Goal: Task Accomplishment & Management: Use online tool/utility

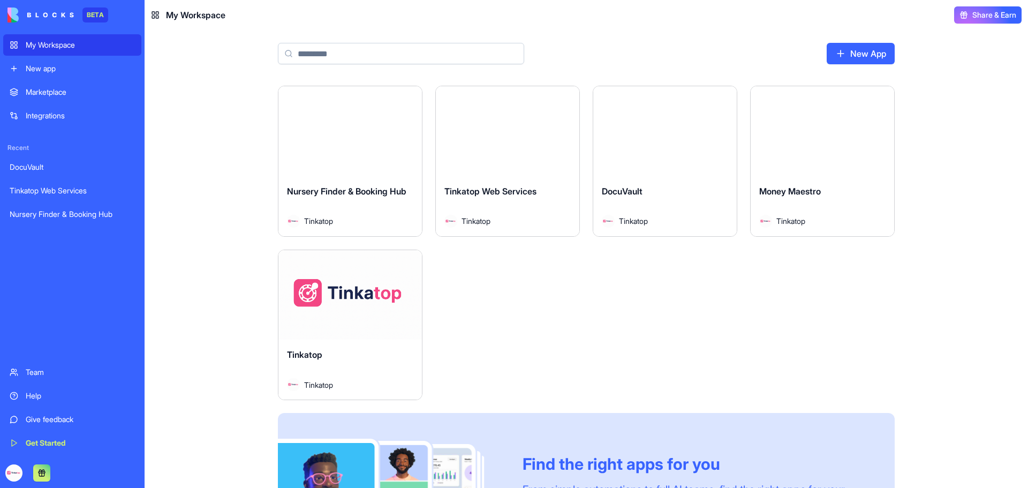
click at [184, 157] on div "Launch Nursery Finder & Booking Hub Tinkatop Launch Tinkatop Web Services Tinka…" at bounding box center [587, 287] width 884 height 402
click at [368, 311] on div "Launch" at bounding box center [350, 295] width 144 height 90
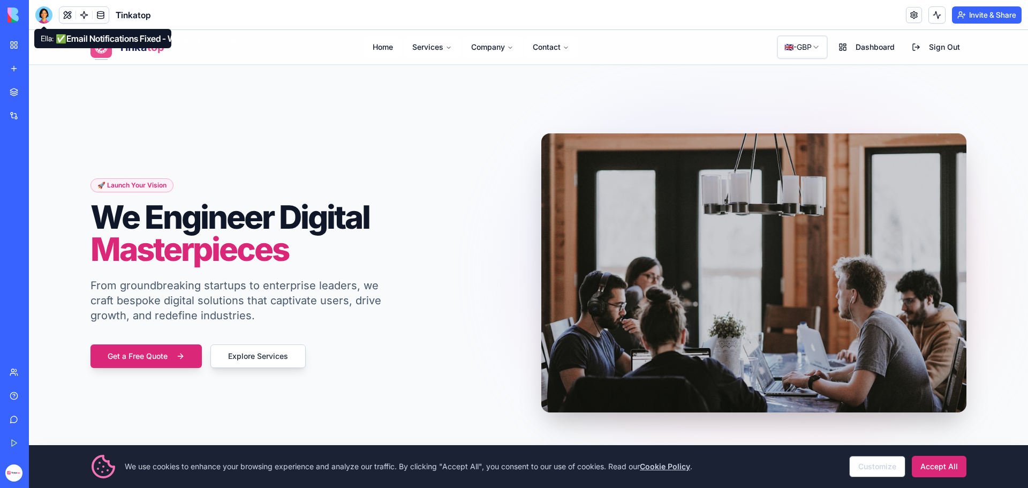
drag, startPoint x: 47, startPoint y: 20, endPoint x: 115, endPoint y: 44, distance: 72.8
click at [47, 20] on div at bounding box center [43, 14] width 17 height 17
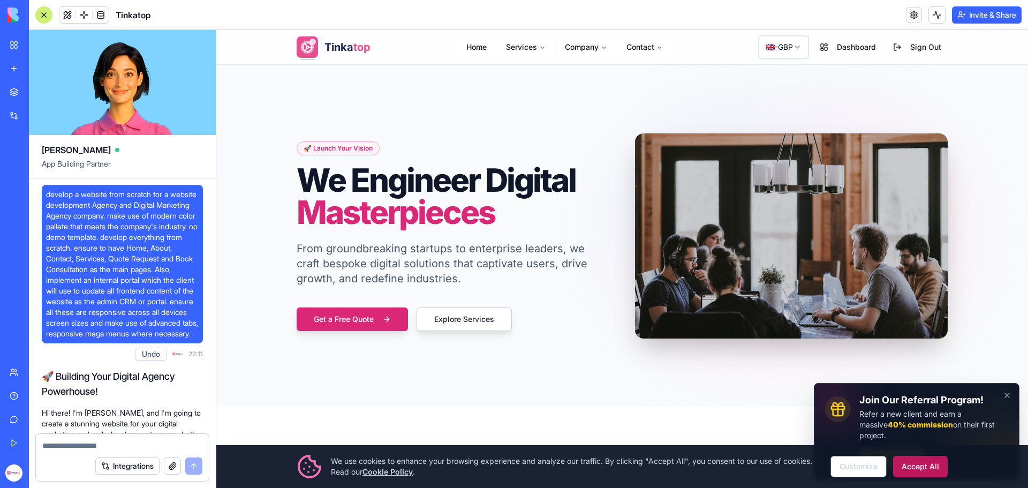
click at [929, 468] on button "Accept All" at bounding box center [920, 466] width 55 height 21
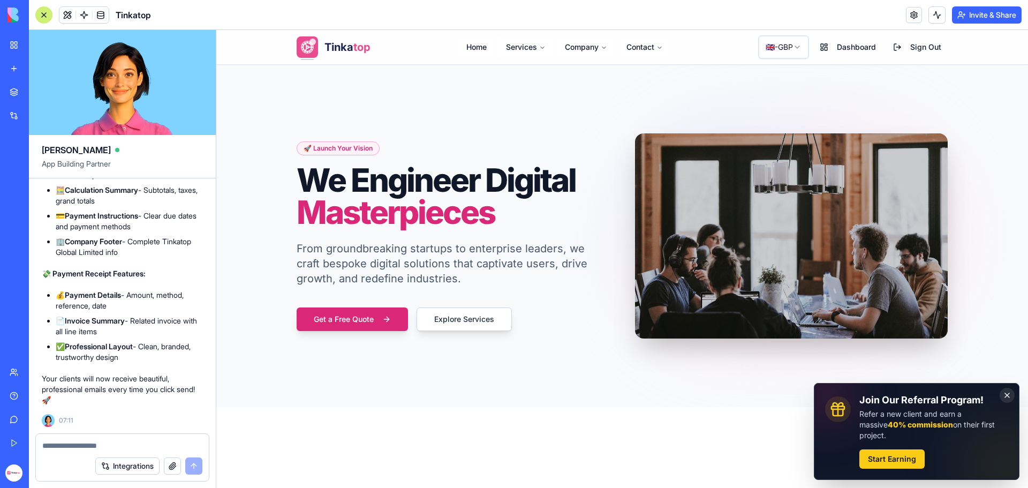
click at [1002, 403] on button "Dismiss" at bounding box center [1007, 395] width 15 height 15
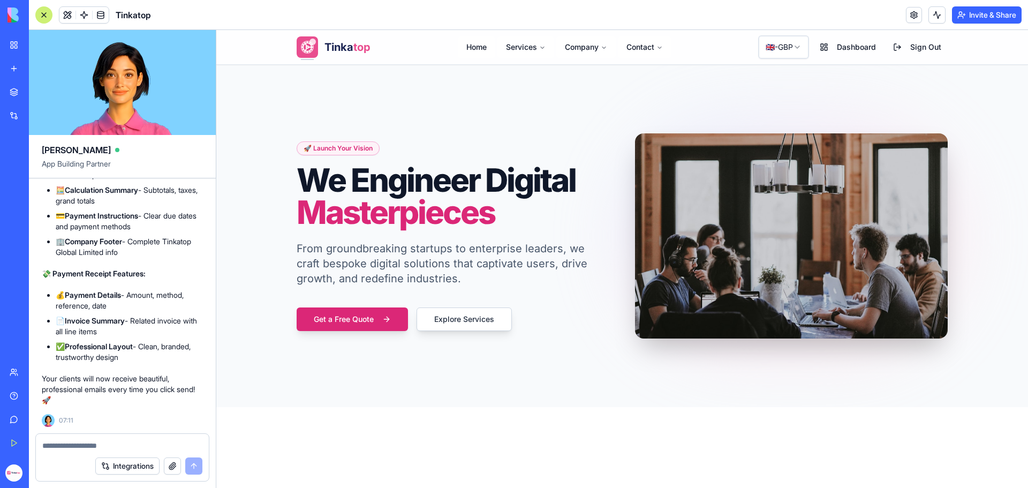
click at [174, 463] on button "button" at bounding box center [172, 465] width 17 height 17
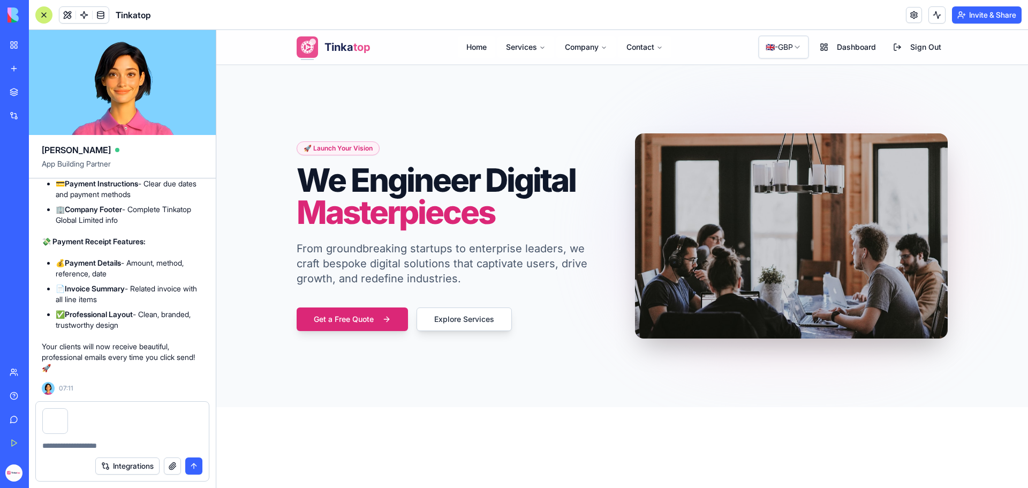
click at [82, 448] on textarea at bounding box center [122, 445] width 160 height 11
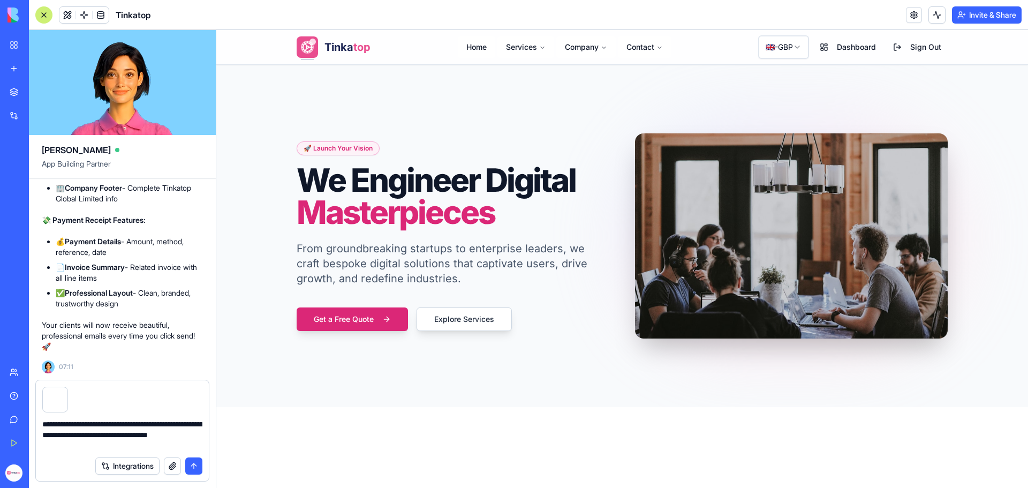
type textarea "**********"
drag, startPoint x: 192, startPoint y: 466, endPoint x: 122, endPoint y: 391, distance: 102.3
click at [192, 466] on button "submit" at bounding box center [193, 465] width 17 height 17
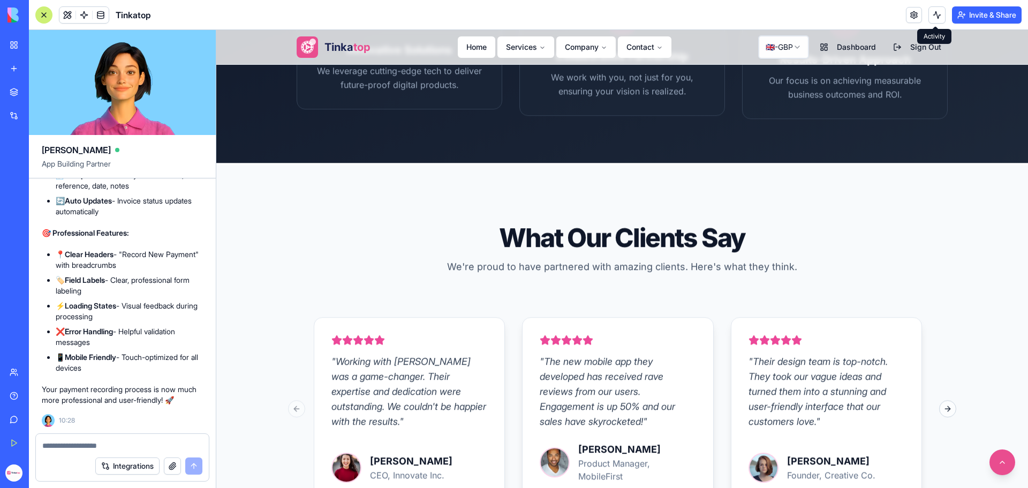
scroll to position [2293, 0]
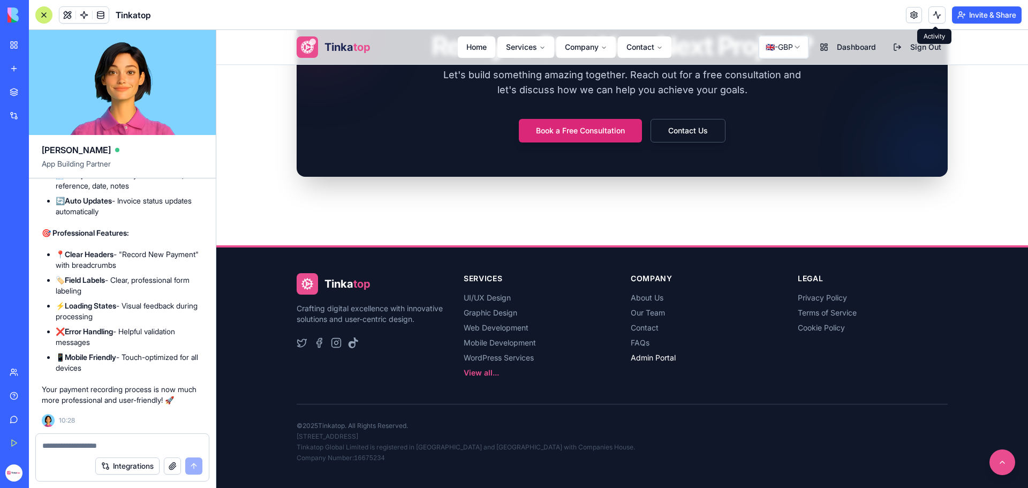
click at [660, 359] on link "Admin Portal" at bounding box center [653, 357] width 45 height 9
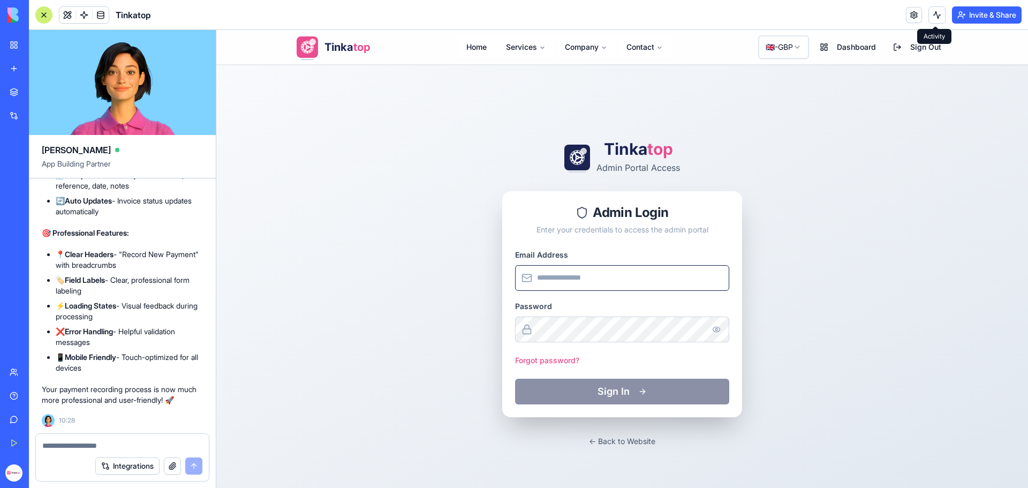
click at [593, 284] on input "Email Address" at bounding box center [622, 278] width 214 height 26
type input "**********"
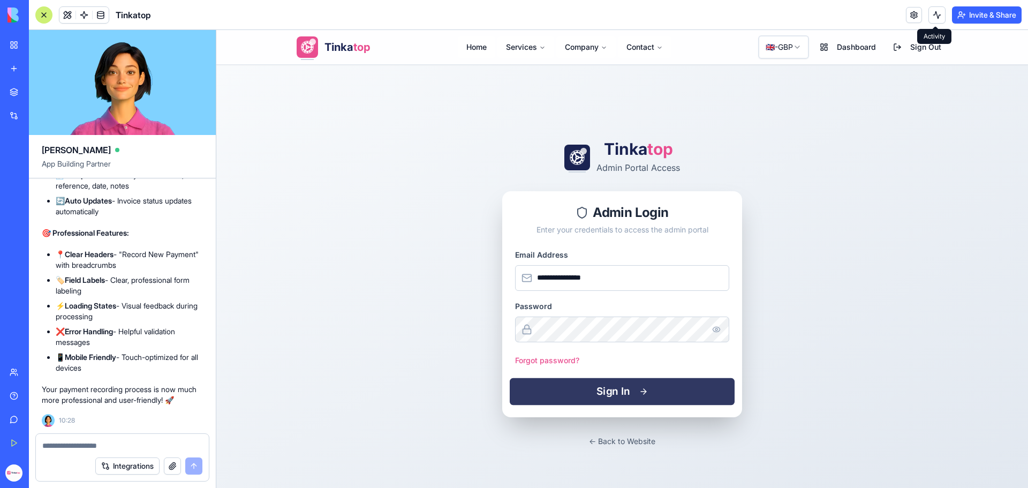
click at [592, 399] on button "Sign In" at bounding box center [622, 391] width 225 height 27
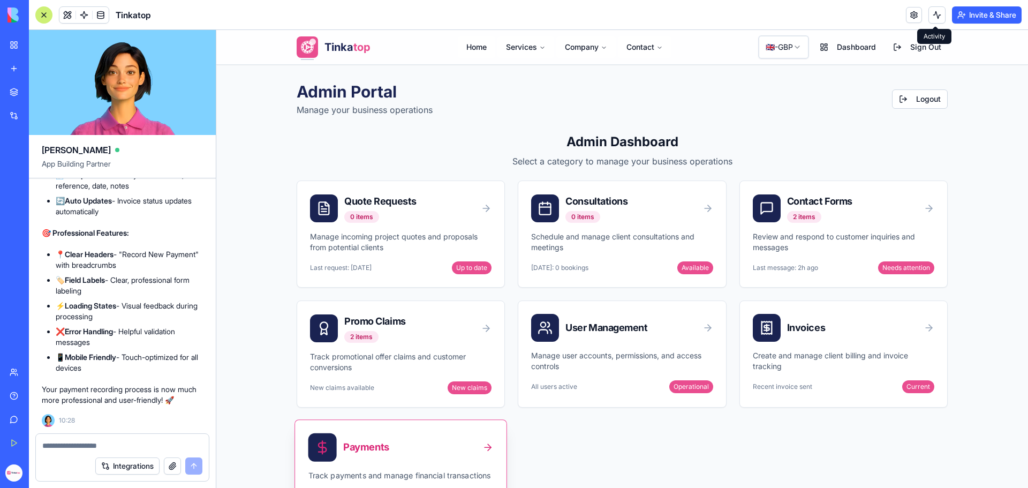
click at [377, 462] on div "Payments" at bounding box center [401, 445] width 212 height 50
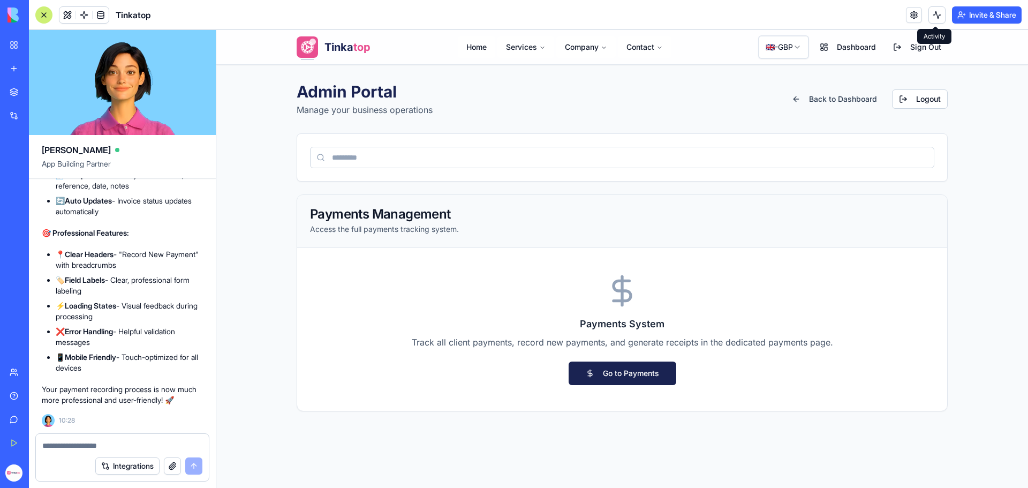
click at [611, 375] on link "Go to Payments" at bounding box center [623, 373] width 108 height 24
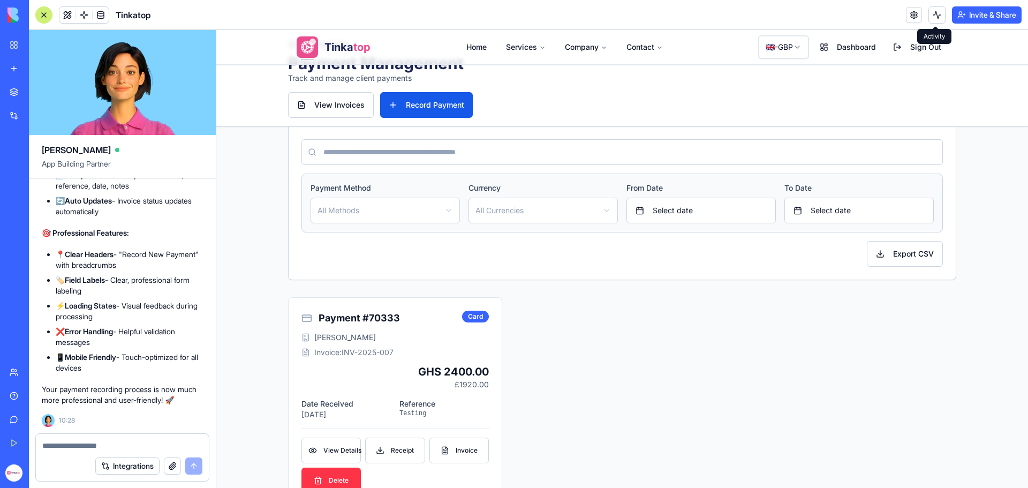
scroll to position [214, 0]
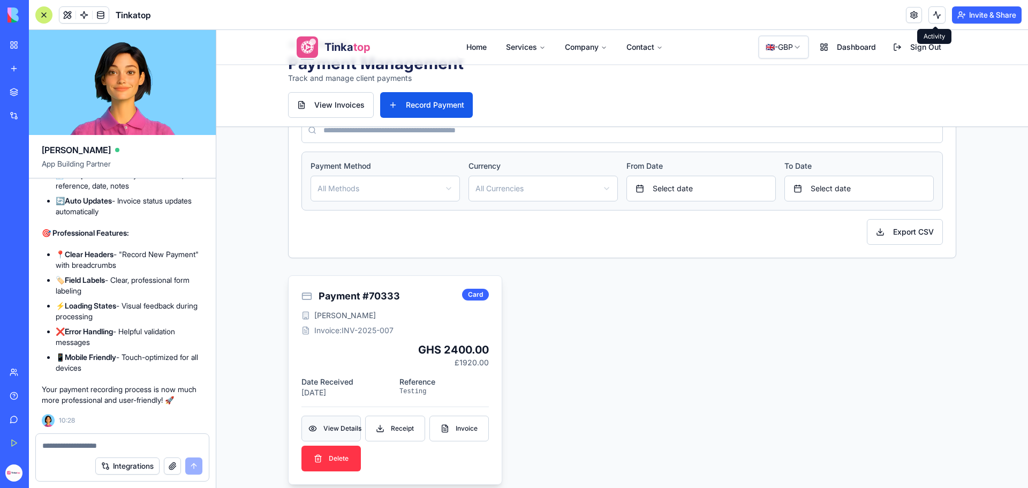
click at [329, 433] on link "View Details View" at bounding box center [330, 429] width 59 height 26
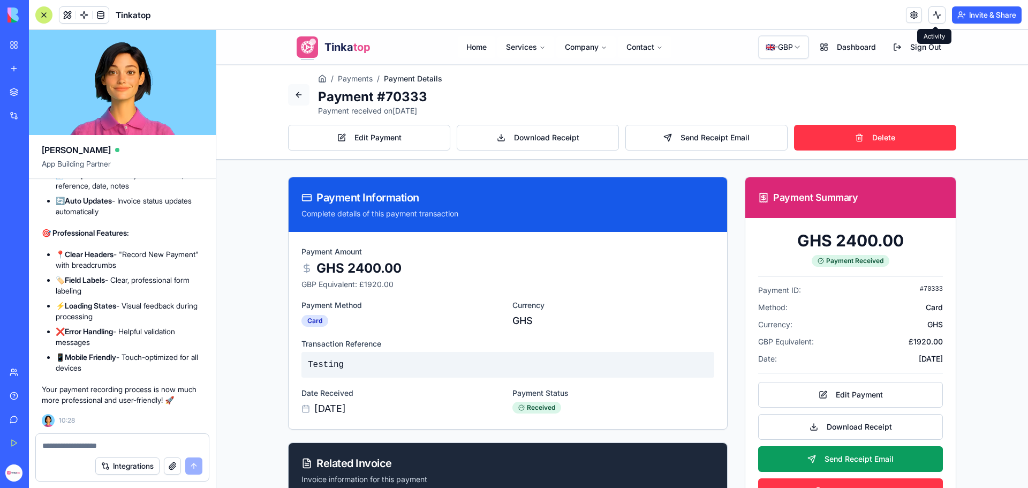
click at [299, 96] on link at bounding box center [298, 94] width 21 height 21
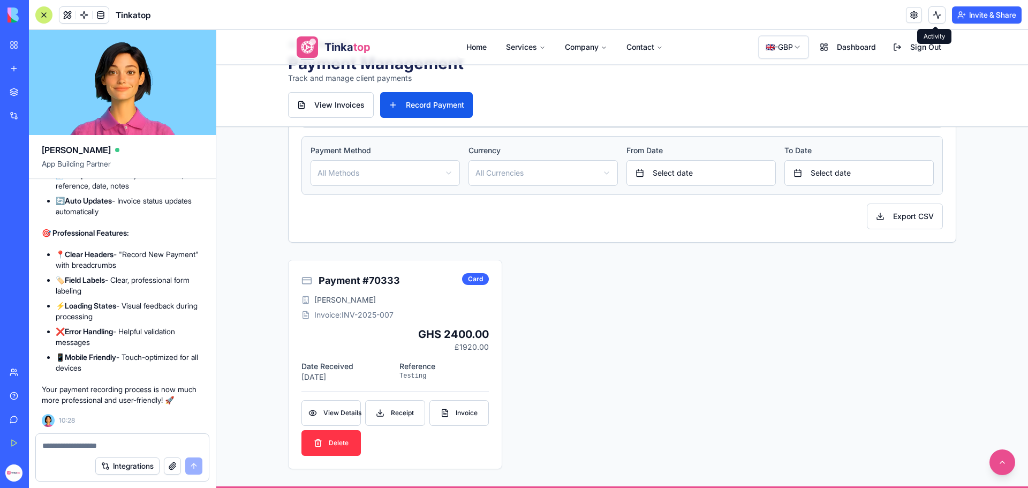
scroll to position [214, 0]
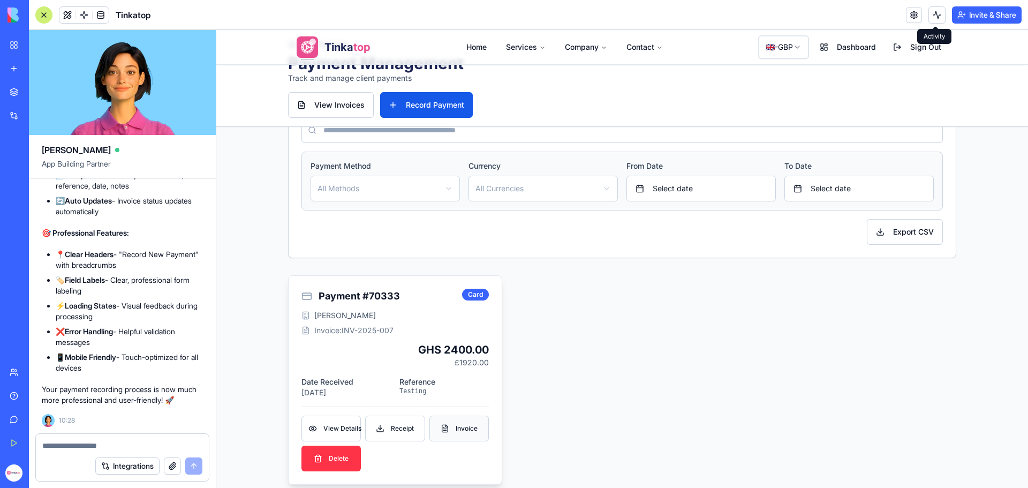
click at [457, 428] on span "Invoice" at bounding box center [467, 428] width 22 height 9
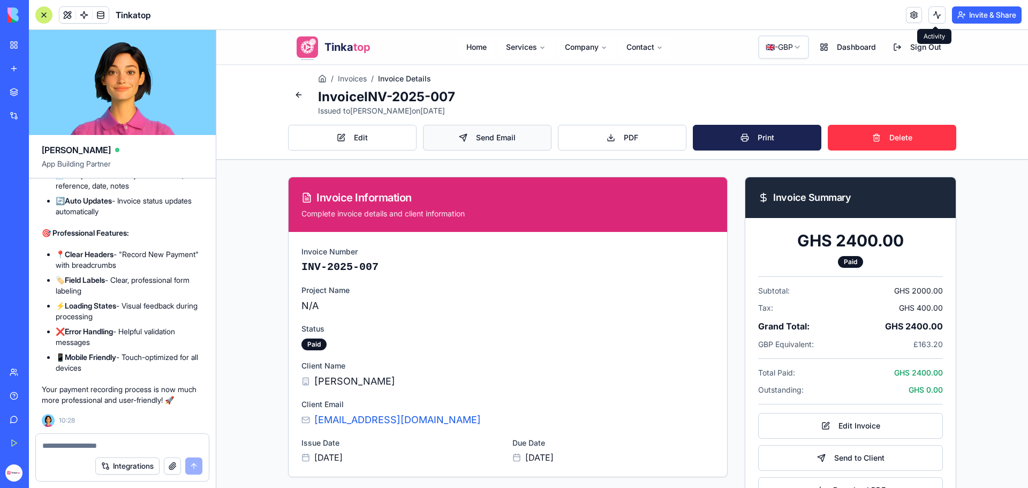
click at [491, 135] on span "Send Email" at bounding box center [496, 137] width 40 height 11
click at [293, 89] on link at bounding box center [298, 94] width 21 height 21
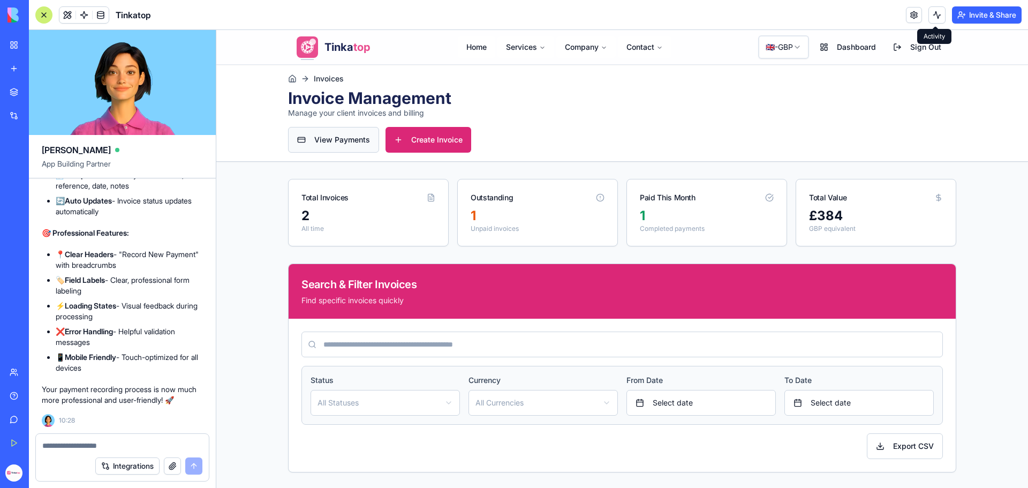
click at [344, 144] on link "View Payments" at bounding box center [333, 140] width 91 height 26
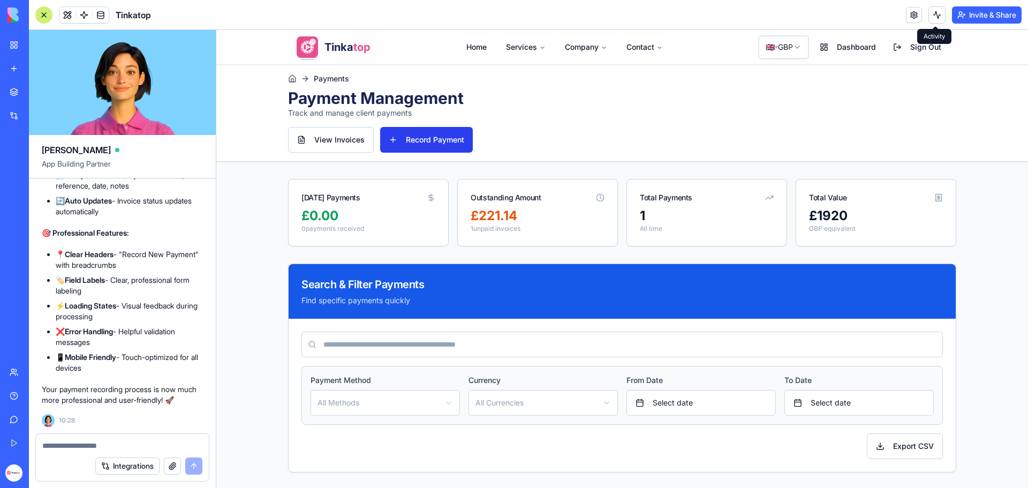
click at [423, 144] on button "Record Payment" at bounding box center [426, 140] width 93 height 26
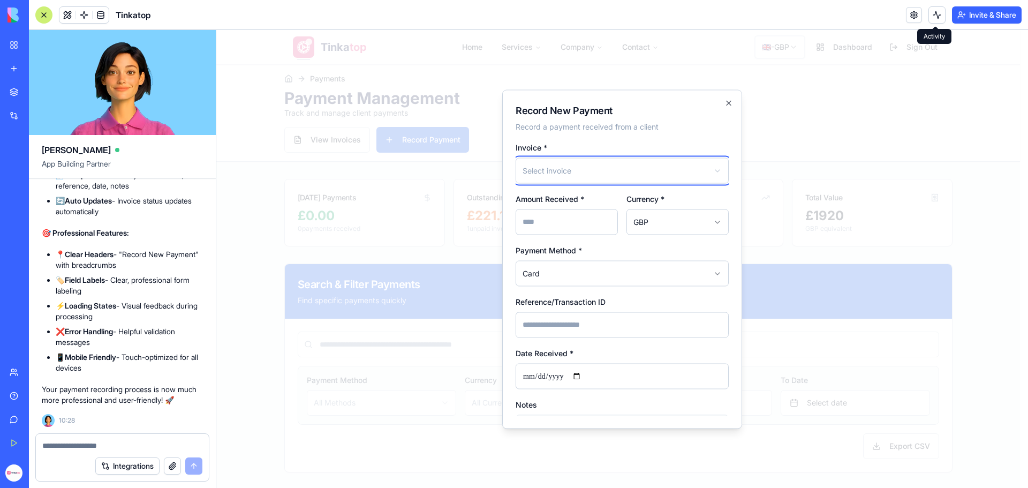
scroll to position [273330, 0]
click at [168, 464] on button "button" at bounding box center [172, 465] width 17 height 17
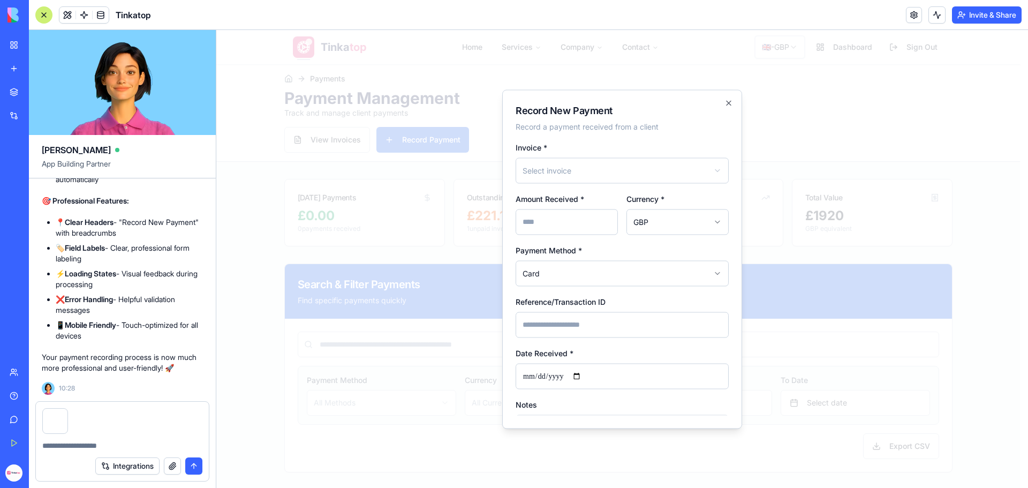
click at [73, 444] on textarea at bounding box center [122, 445] width 160 height 11
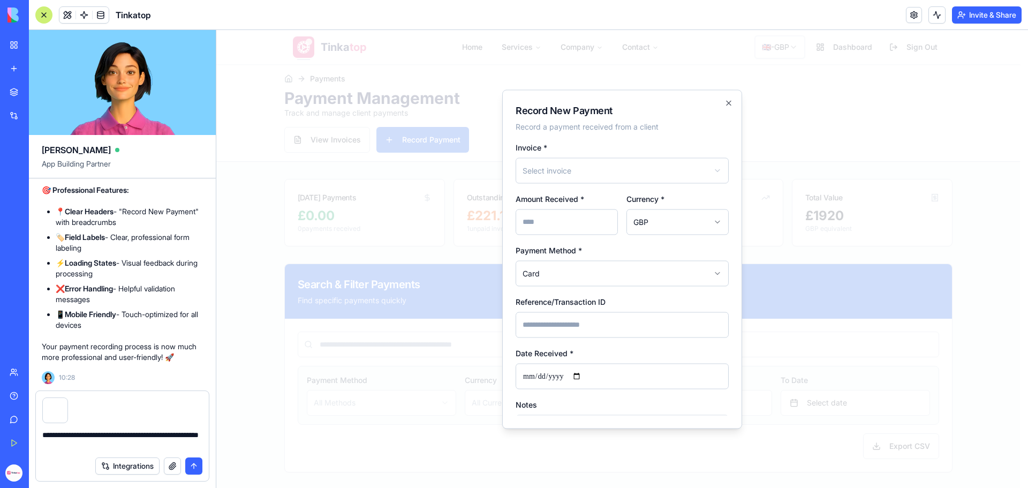
type textarea "**********"
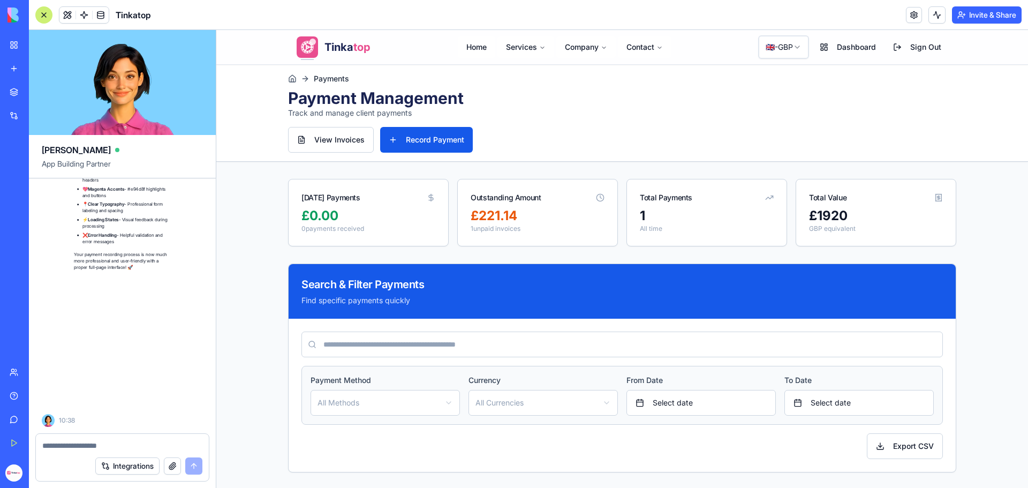
scroll to position [274228, 0]
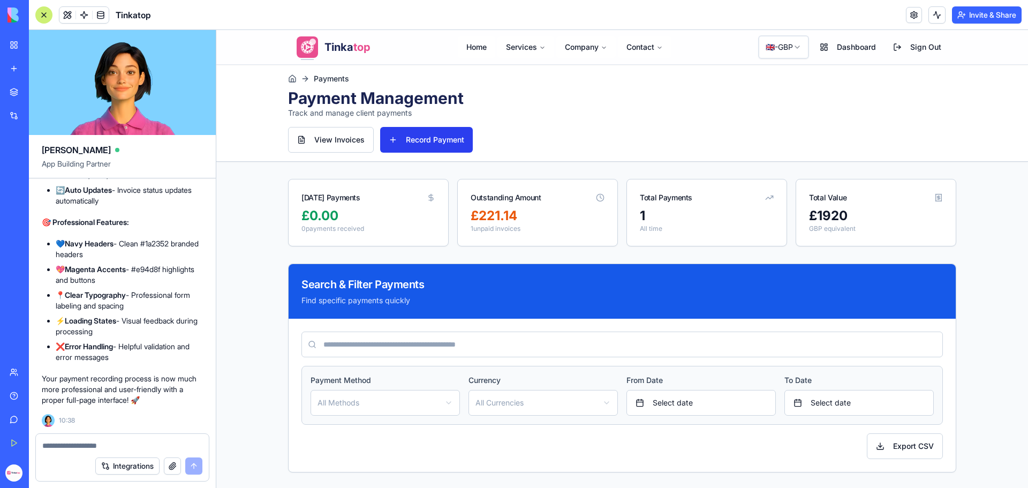
click at [402, 141] on button "Record Payment" at bounding box center [426, 140] width 93 height 26
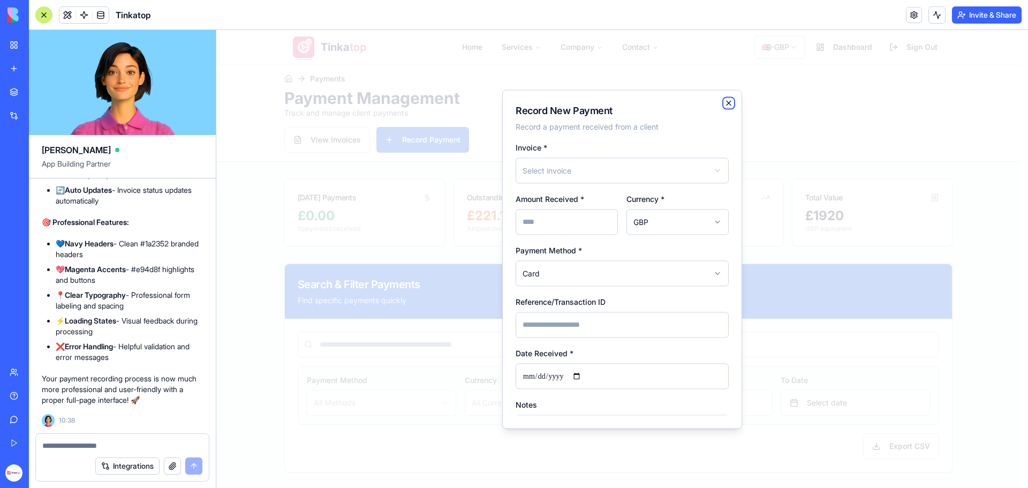
click at [729, 103] on icon "button" at bounding box center [729, 103] width 9 height 9
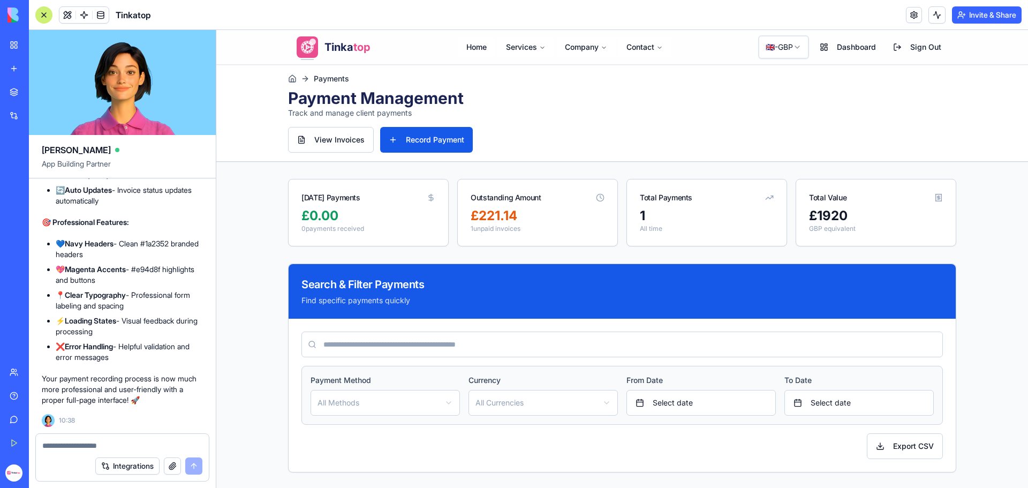
scroll to position [273639, 0]
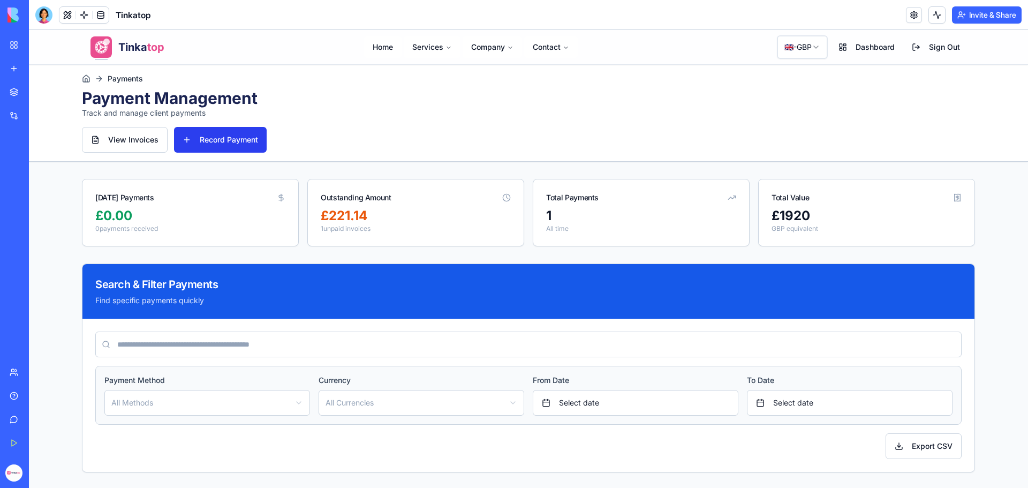
click at [229, 137] on button "Record Payment" at bounding box center [220, 140] width 93 height 26
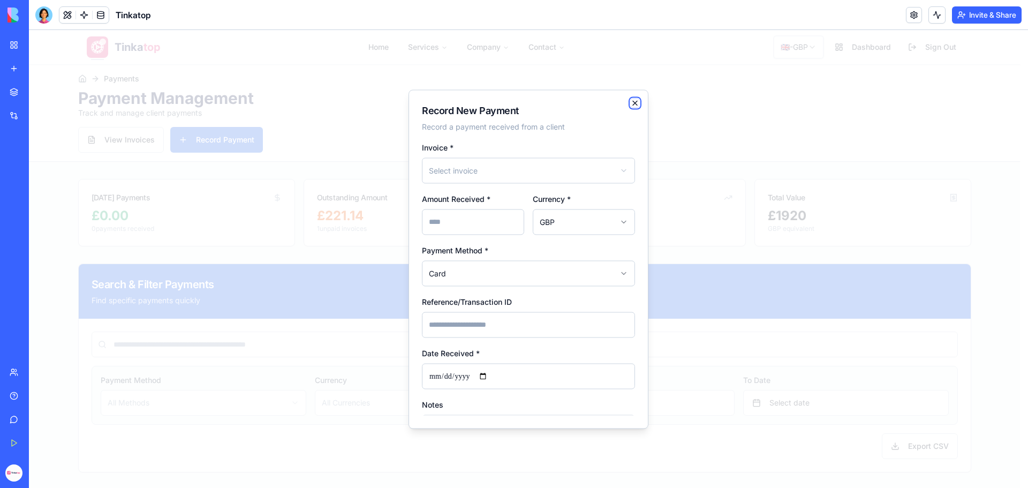
click at [638, 101] on icon "button" at bounding box center [635, 103] width 9 height 9
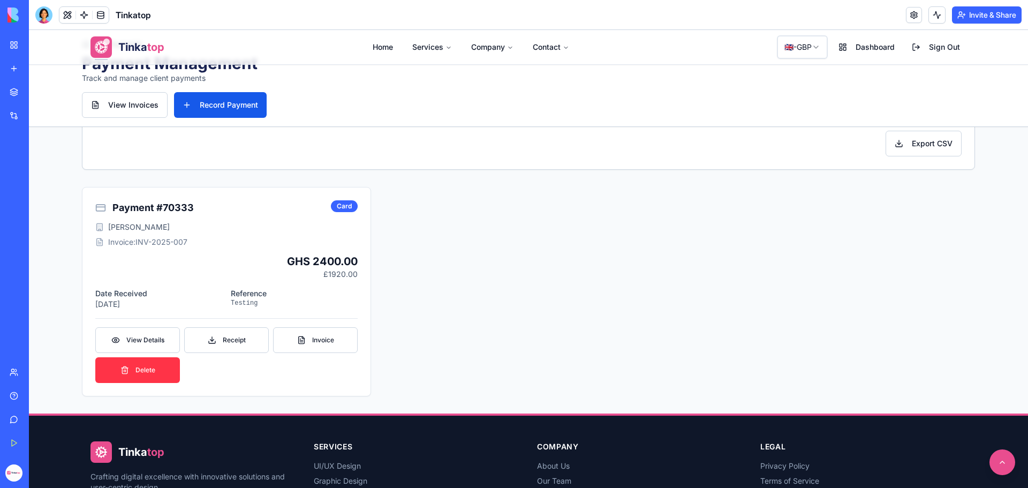
scroll to position [321, 0]
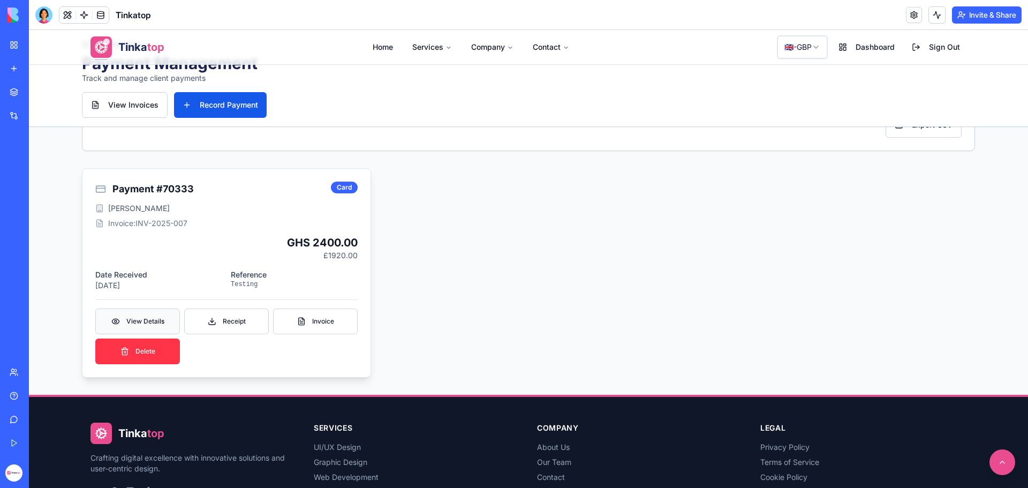
click at [149, 321] on span "View Details" at bounding box center [145, 321] width 38 height 9
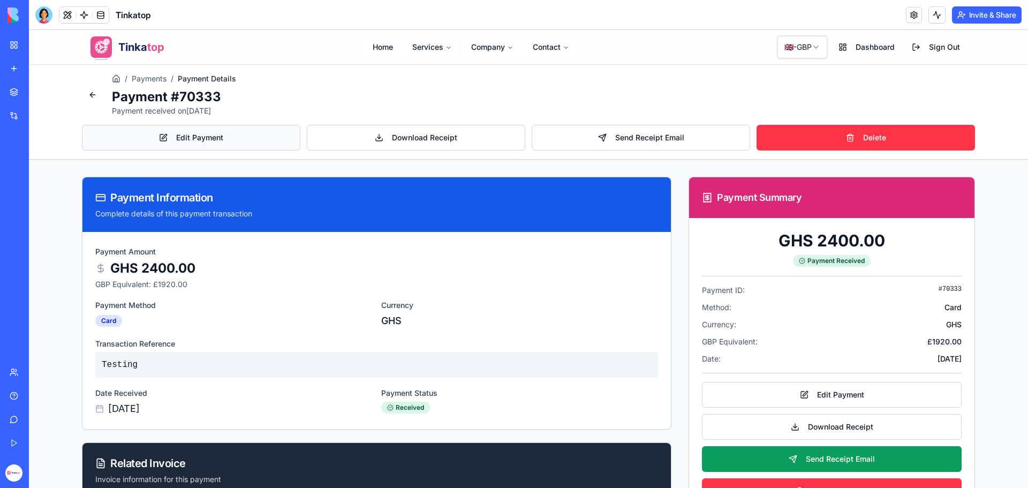
click at [183, 134] on button "Edit Payment" at bounding box center [191, 138] width 218 height 26
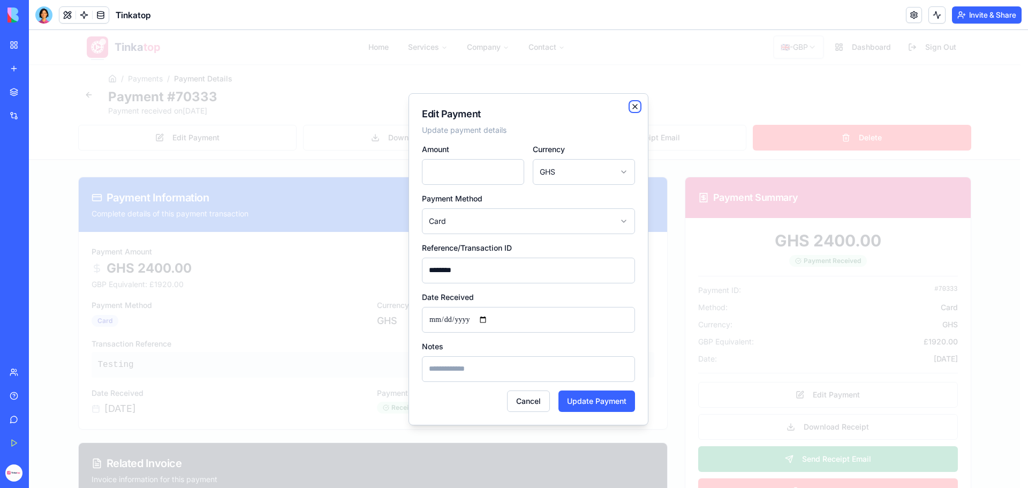
click at [637, 105] on icon "button" at bounding box center [635, 106] width 9 height 9
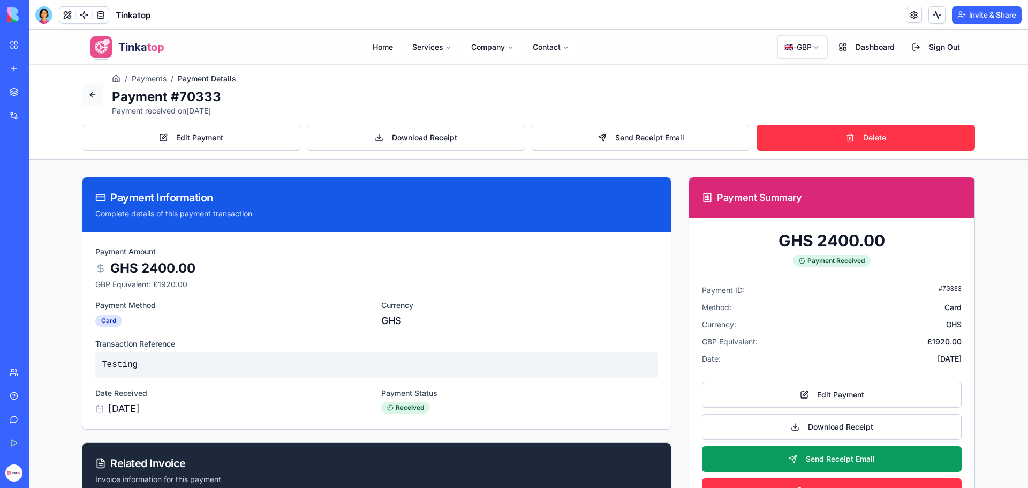
click at [86, 93] on link at bounding box center [92, 94] width 21 height 21
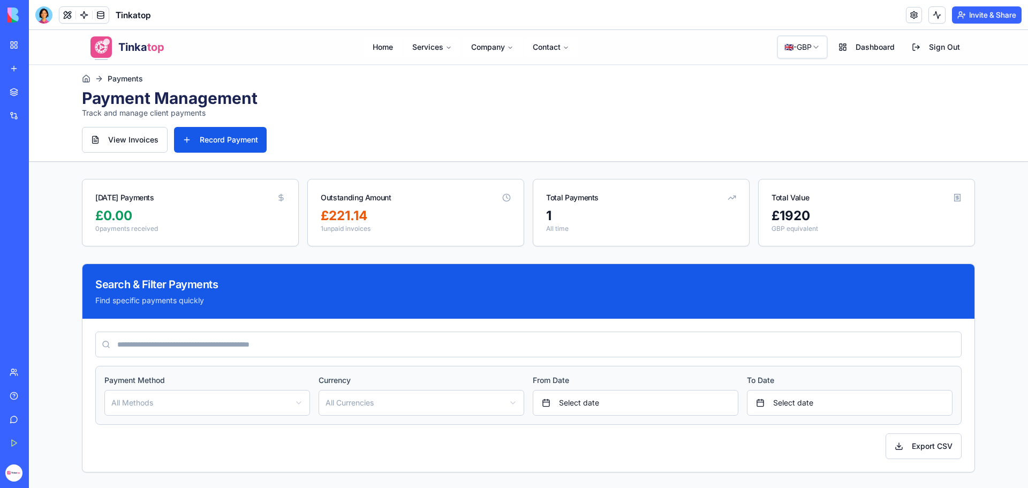
click at [419, 147] on div "View Invoices Record Payment" at bounding box center [528, 140] width 893 height 26
click at [231, 135] on button "Record Payment" at bounding box center [220, 140] width 93 height 26
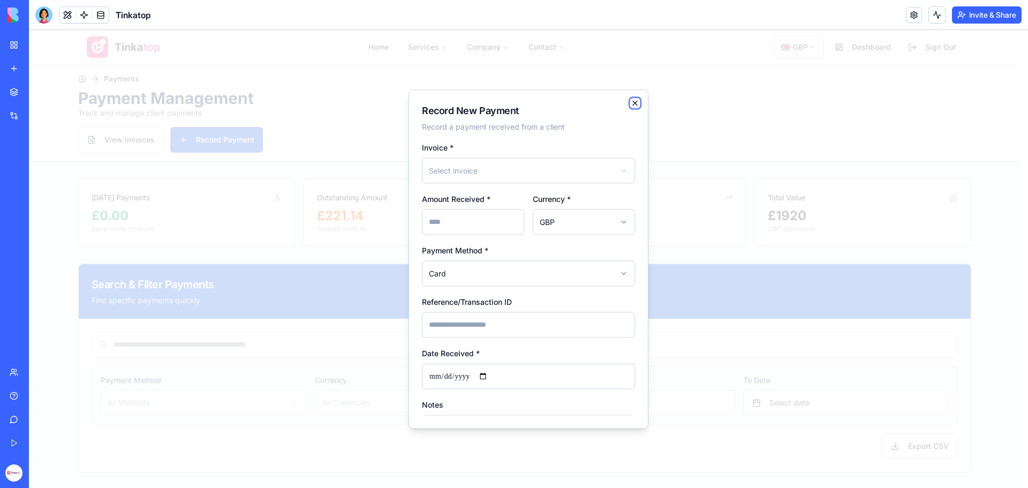
click at [638, 104] on icon "button" at bounding box center [635, 103] width 9 height 9
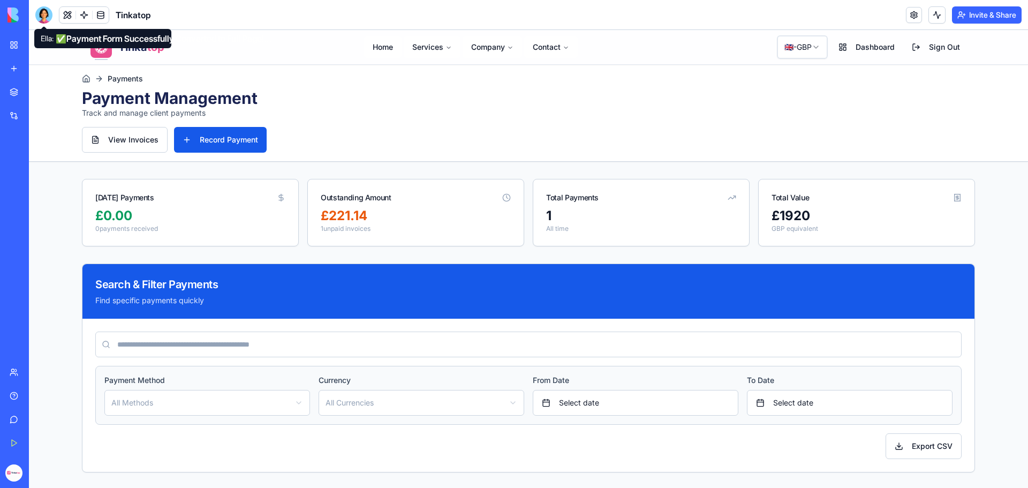
drag, startPoint x: 45, startPoint y: 7, endPoint x: 39, endPoint y: 24, distance: 18.3
click at [45, 7] on div at bounding box center [43, 14] width 17 height 17
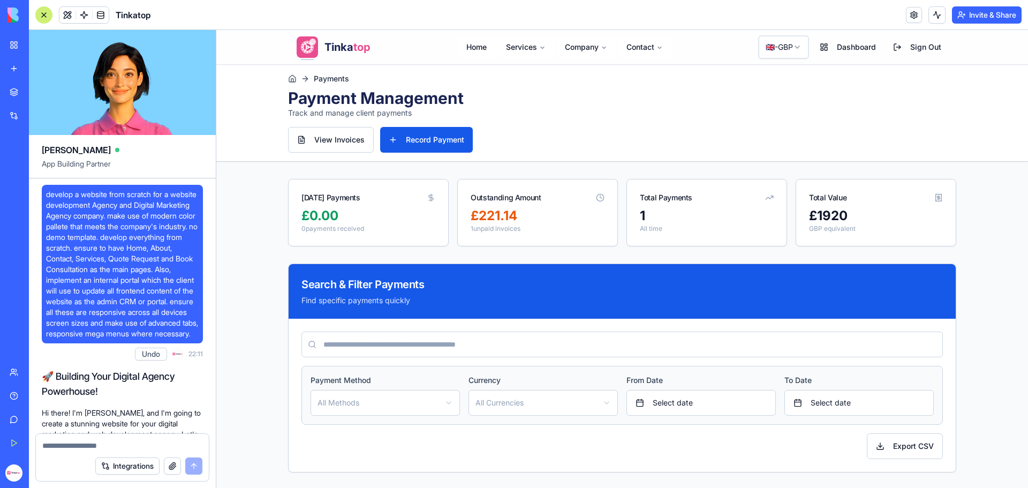
click at [175, 469] on button "button" at bounding box center [172, 465] width 17 height 17
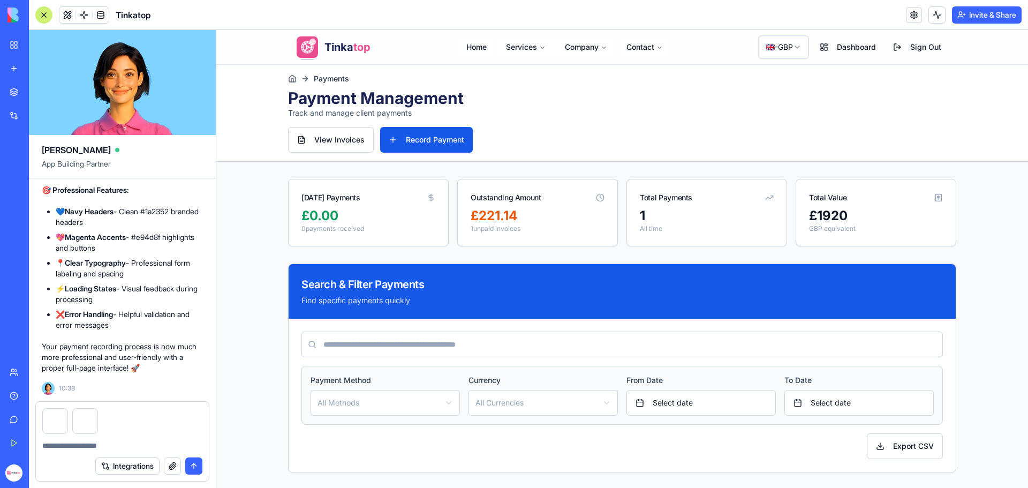
click at [87, 444] on textarea at bounding box center [122, 445] width 160 height 11
type textarea "*"
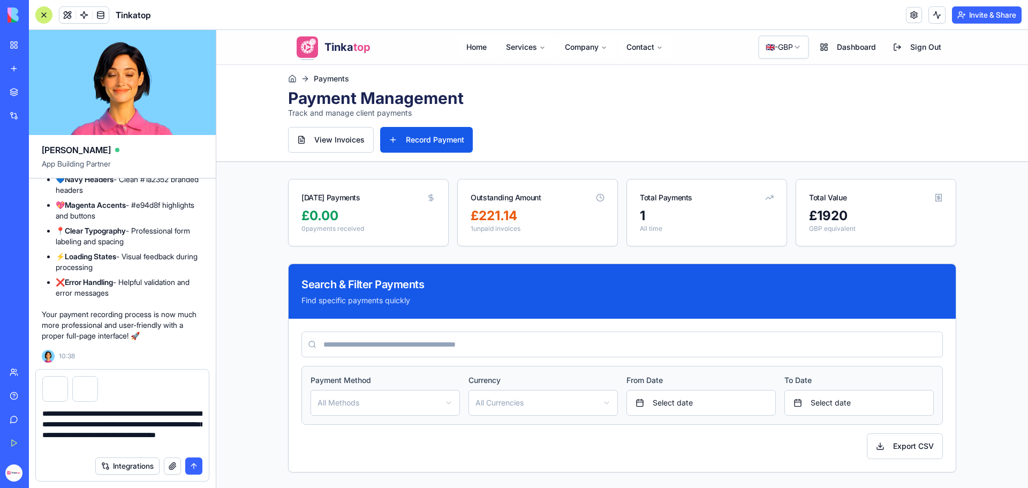
type textarea "**********"
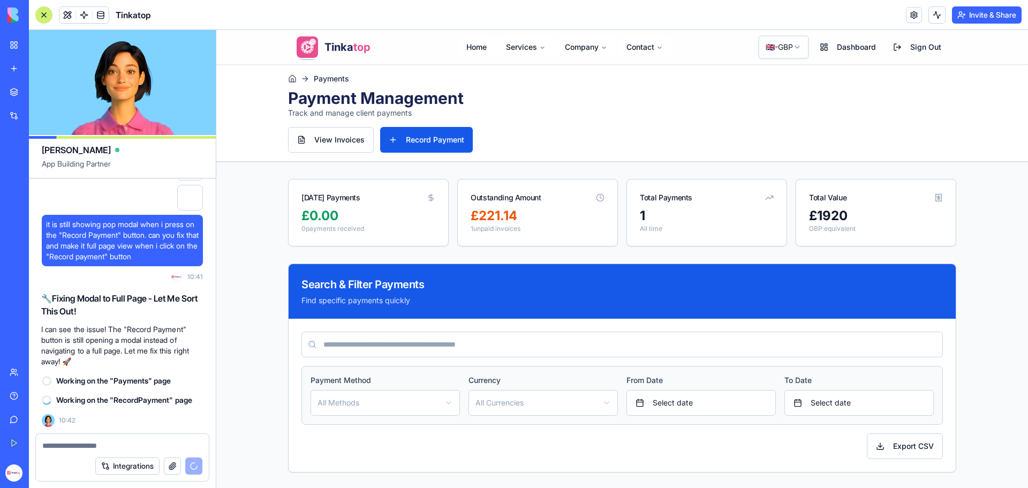
scroll to position [274504, 0]
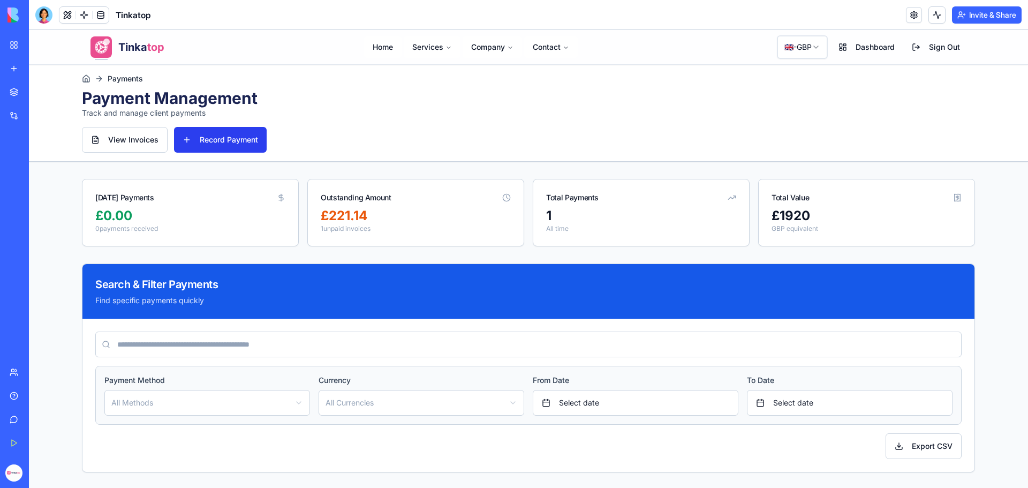
click at [197, 130] on button "Record Payment" at bounding box center [220, 140] width 93 height 26
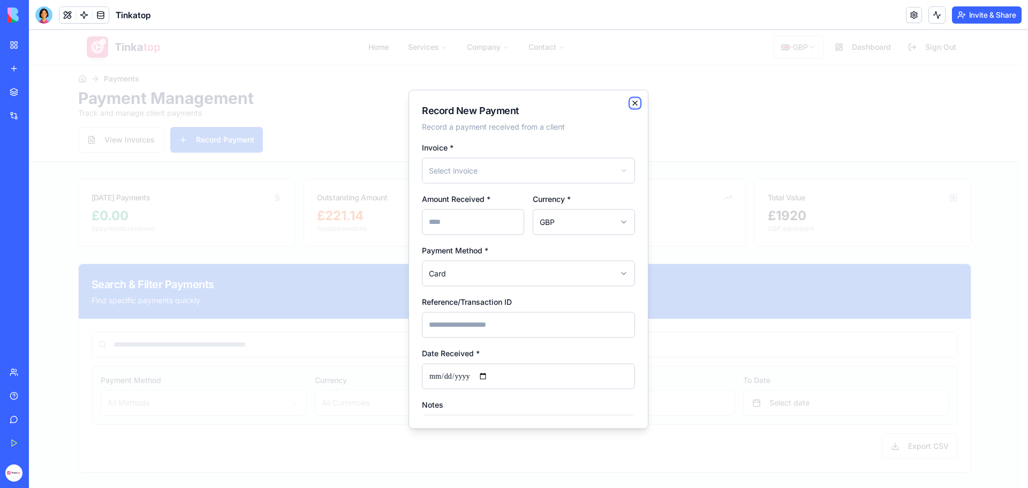
click at [634, 100] on icon "button" at bounding box center [635, 103] width 9 height 9
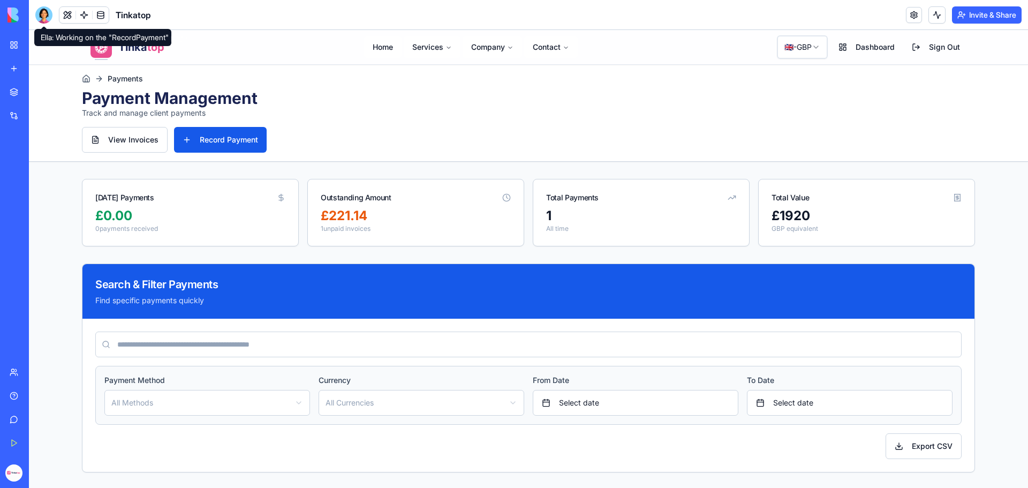
click at [43, 18] on div at bounding box center [43, 14] width 17 height 17
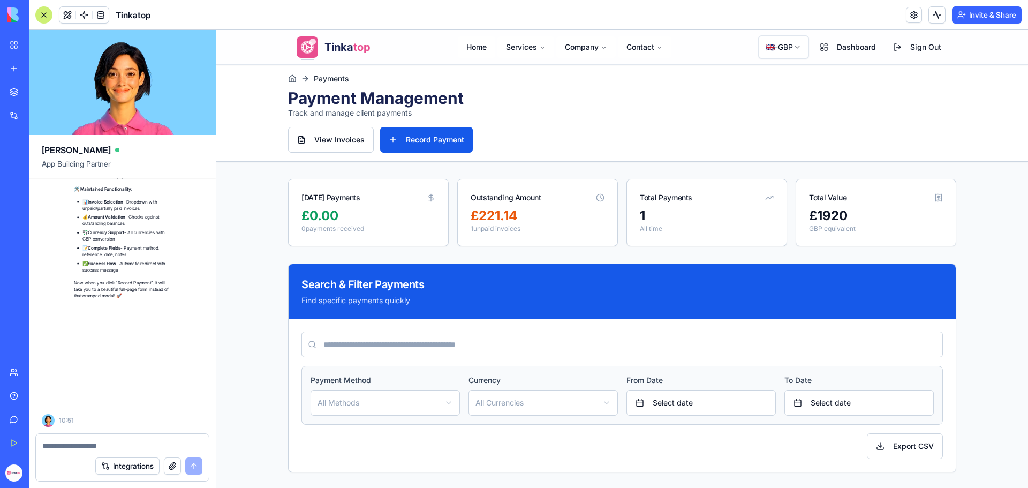
scroll to position [275065, 0]
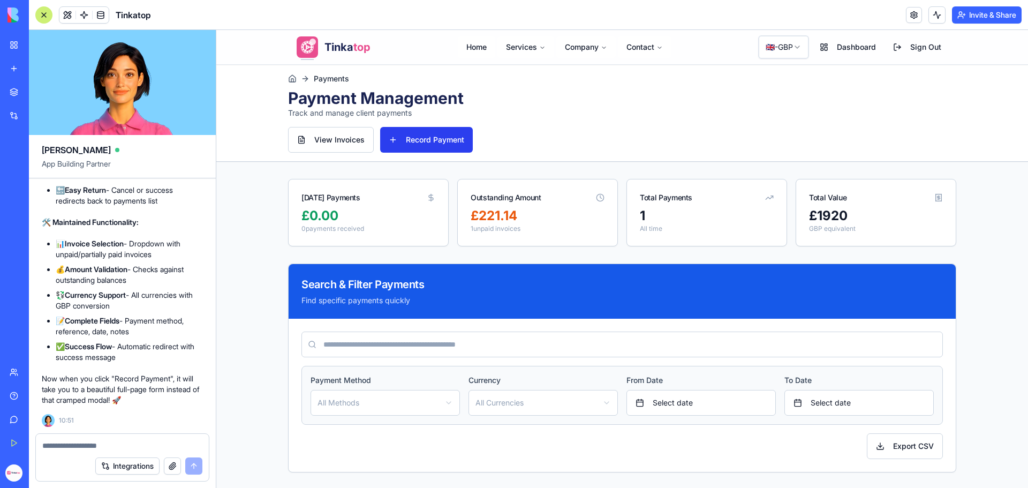
click at [413, 145] on link "Record Payment" at bounding box center [426, 140] width 93 height 26
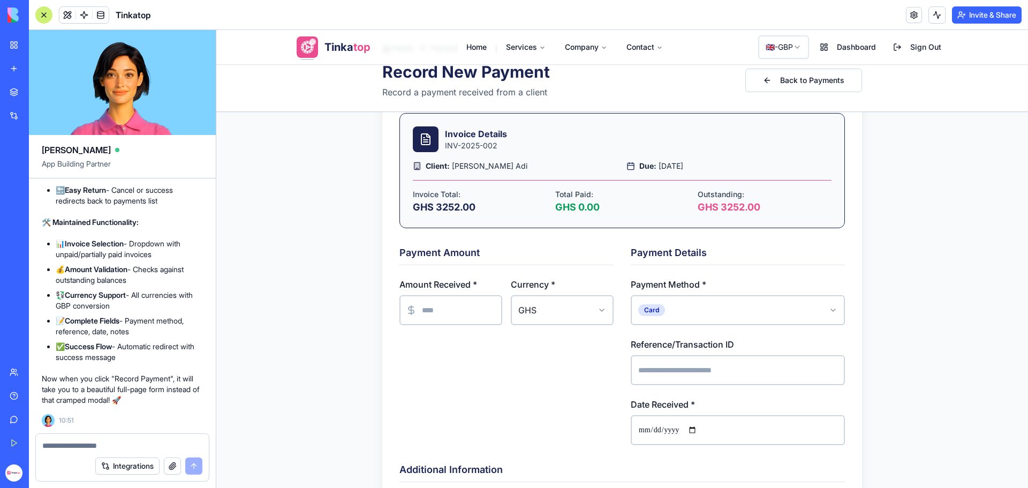
scroll to position [214, 0]
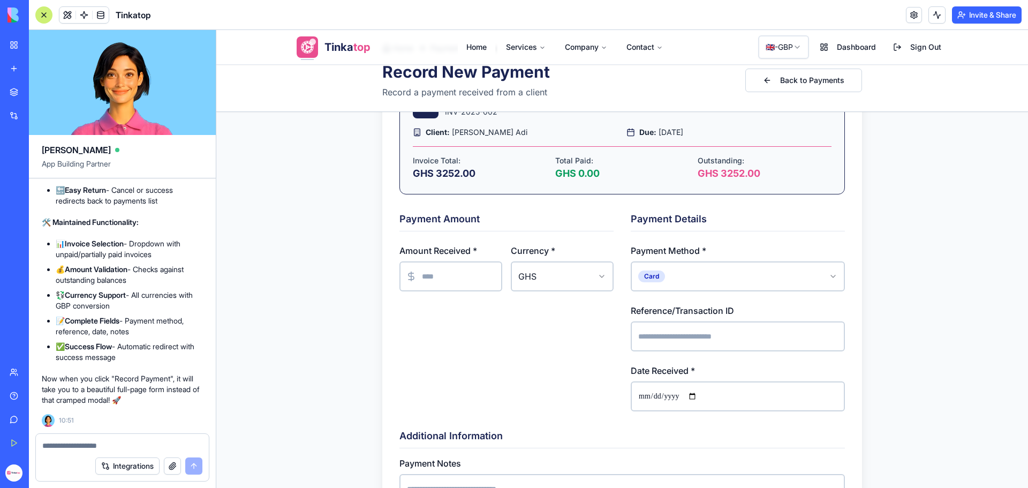
click at [411, 281] on line at bounding box center [411, 276] width 0 height 9
click at [434, 277] on input "number" at bounding box center [450, 276] width 103 height 30
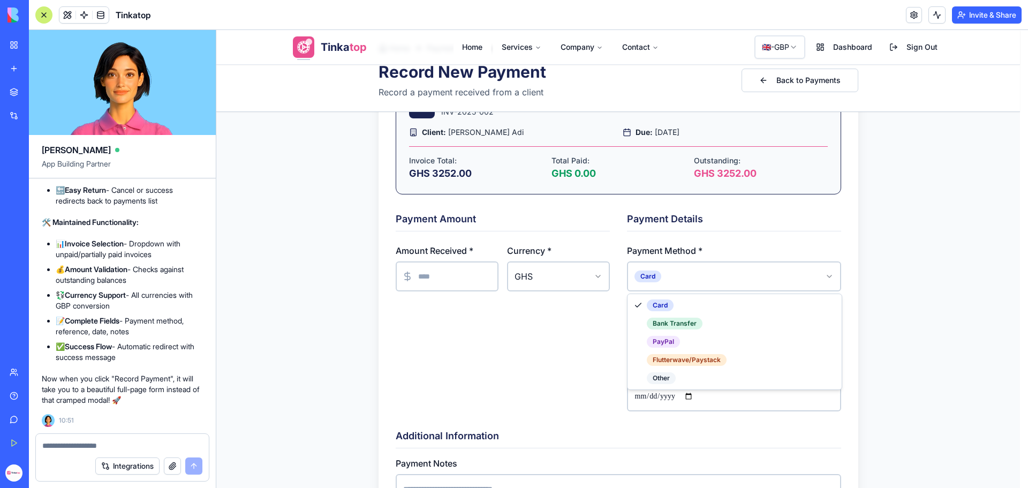
click at [712, 268] on html "**********" at bounding box center [622, 389] width 812 height 1146
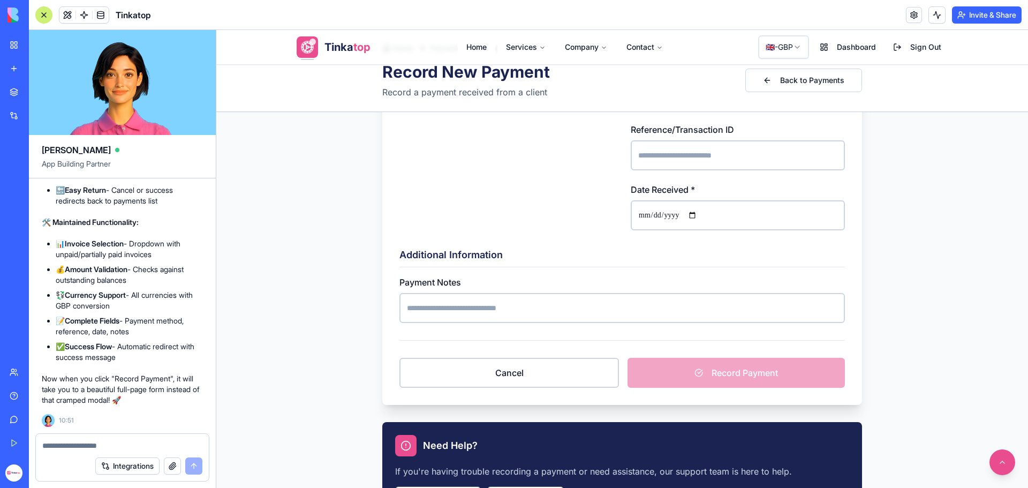
scroll to position [428, 0]
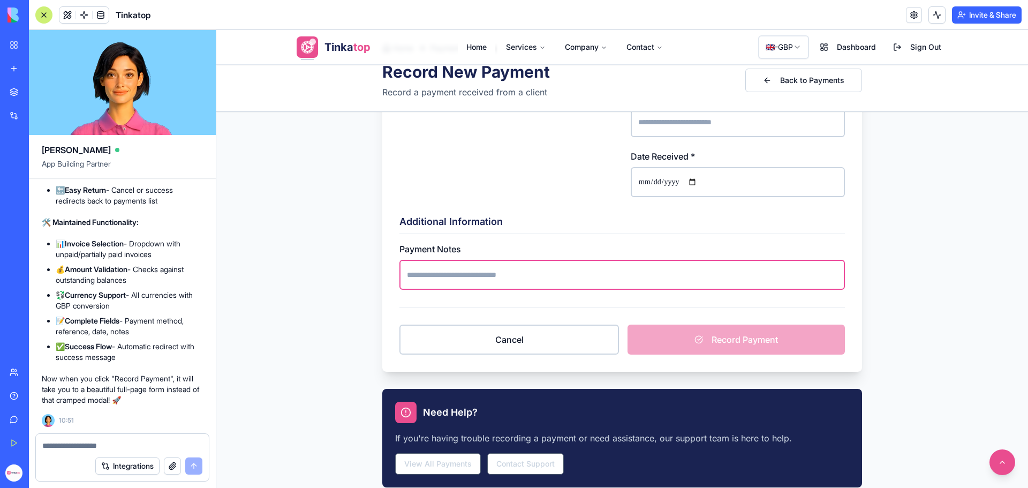
click at [502, 275] on input "Payment Notes" at bounding box center [622, 275] width 446 height 30
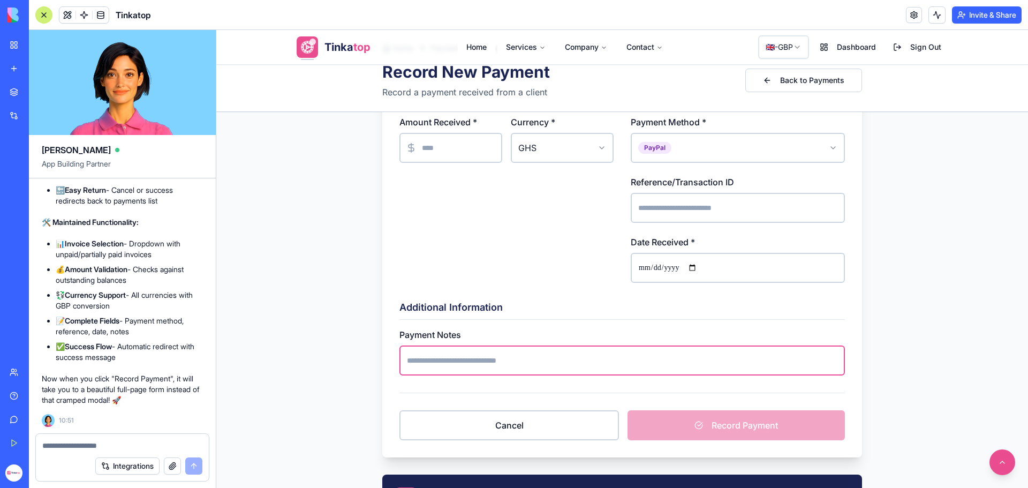
scroll to position [214, 0]
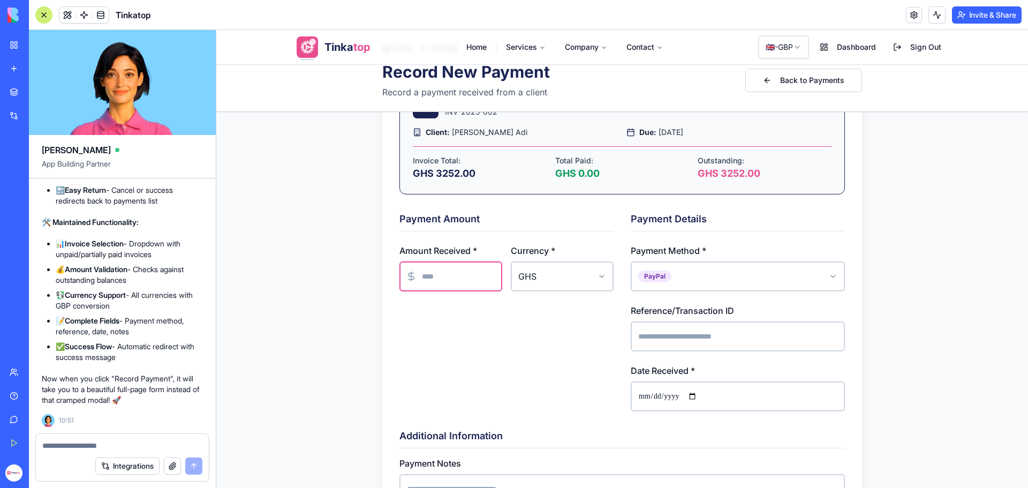
click at [423, 270] on input "number" at bounding box center [450, 276] width 103 height 30
type input "****"
click at [511, 378] on div "Payment Amount Amount Received * **** Currency * GHS *** *** *** *** ***" at bounding box center [506, 312] width 214 height 200
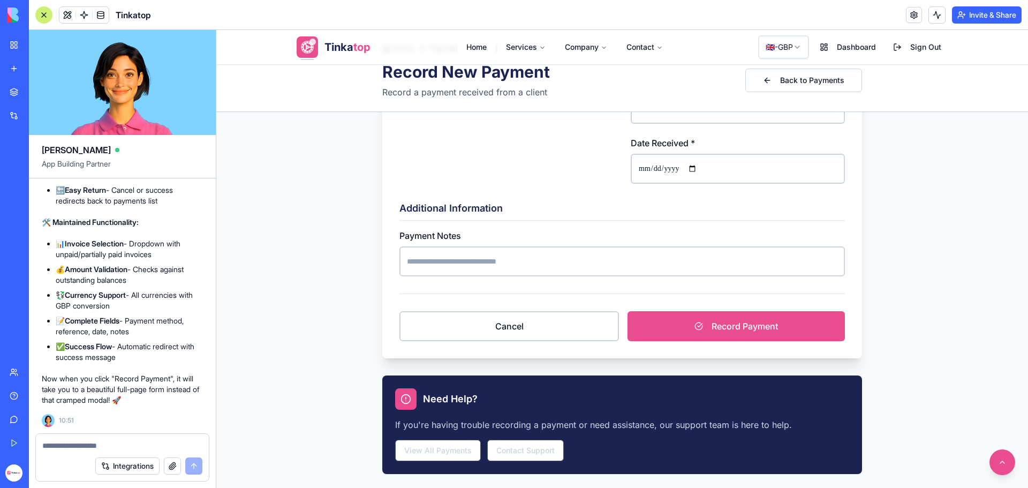
scroll to position [482, 0]
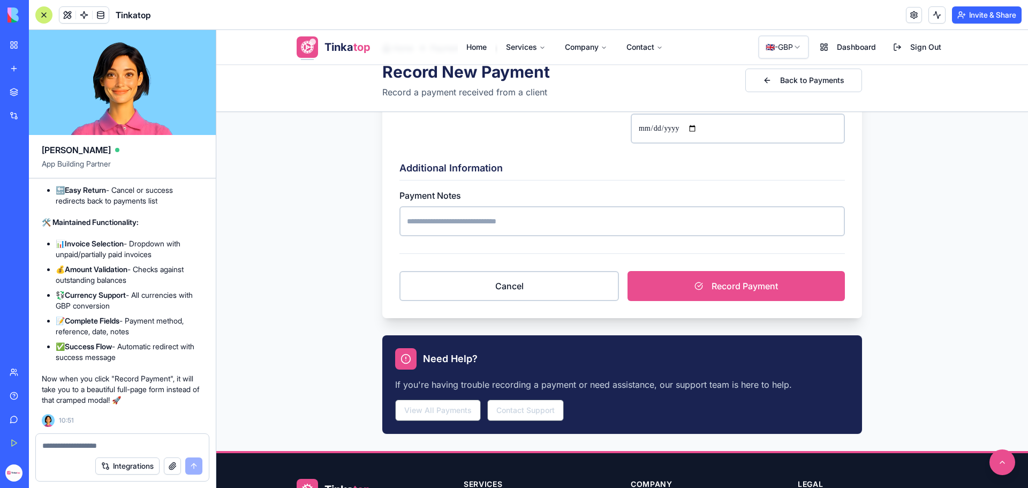
click at [702, 286] on button "Record Payment" at bounding box center [736, 286] width 217 height 30
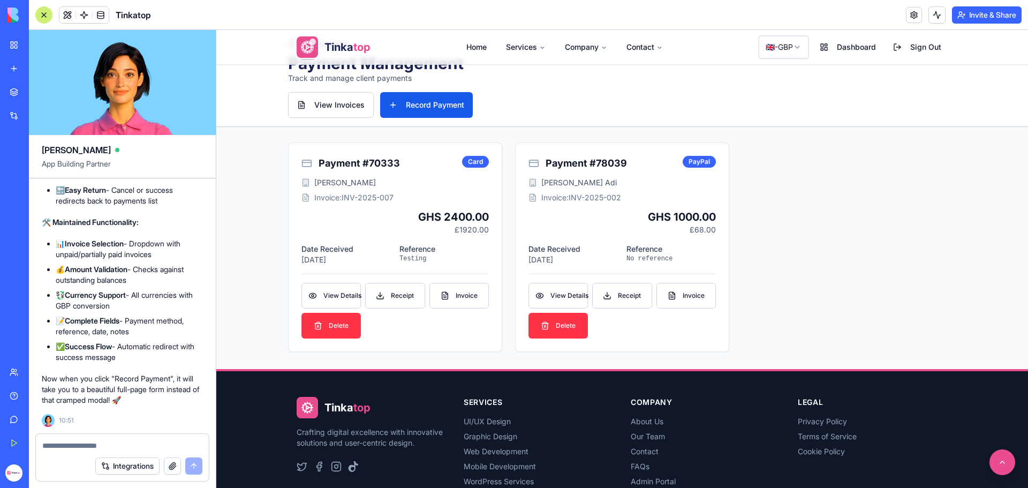
scroll to position [364, 0]
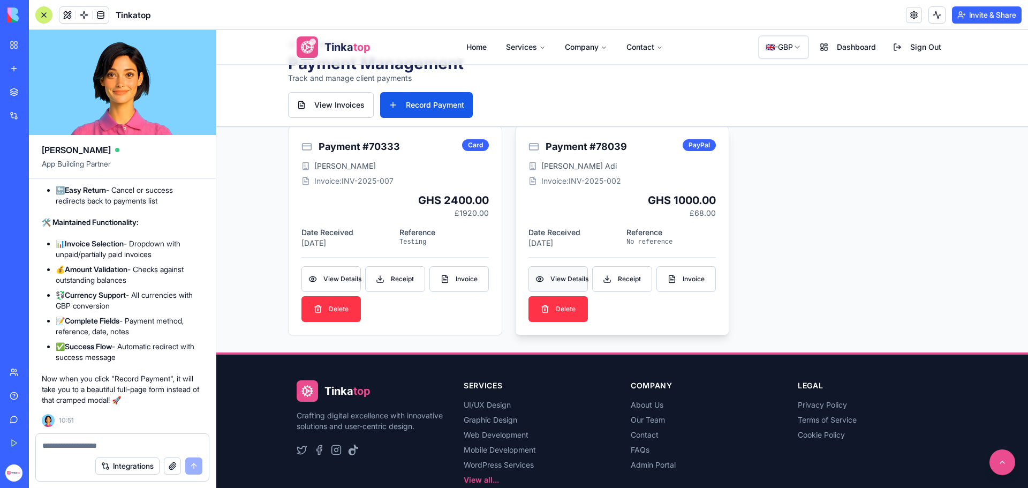
click at [560, 276] on span "View Details" at bounding box center [565, 279] width 31 height 9
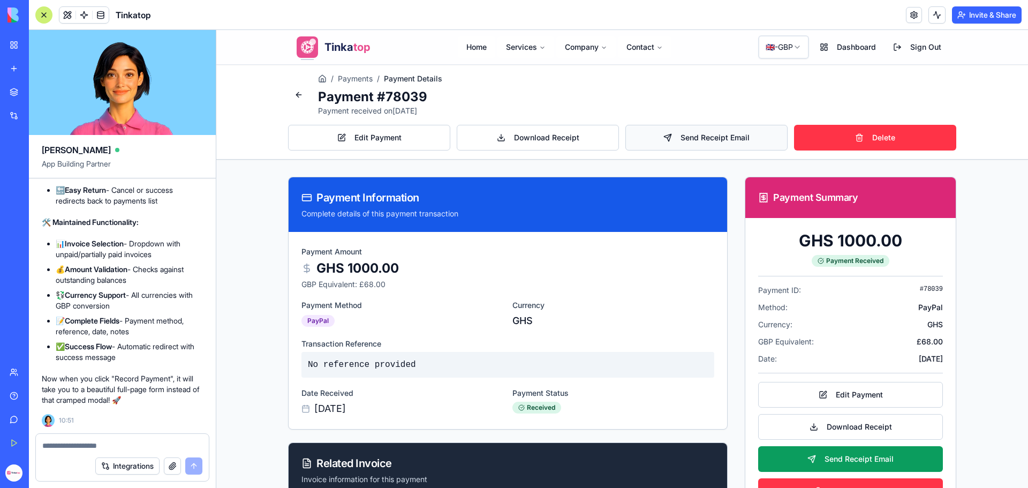
click at [696, 141] on button "Send Receipt Email" at bounding box center [706, 138] width 162 height 26
click at [101, 447] on textarea at bounding box center [122, 445] width 160 height 11
paste textarea "**********"
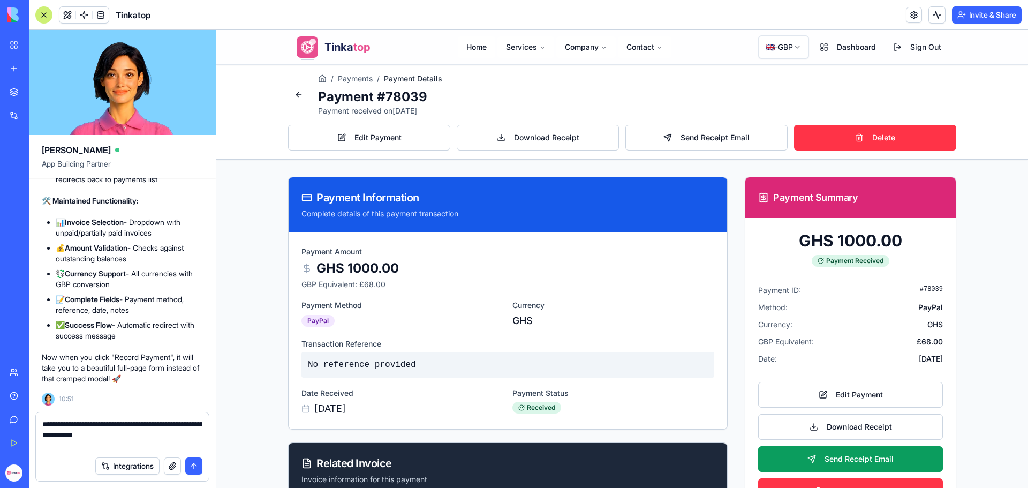
type textarea "**********"
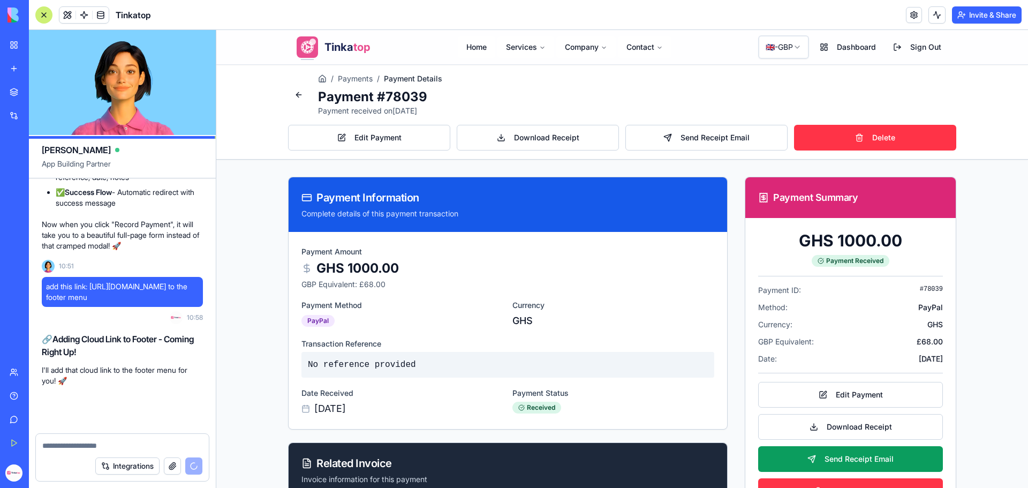
scroll to position [275230, 0]
